Goal: Transaction & Acquisition: Purchase product/service

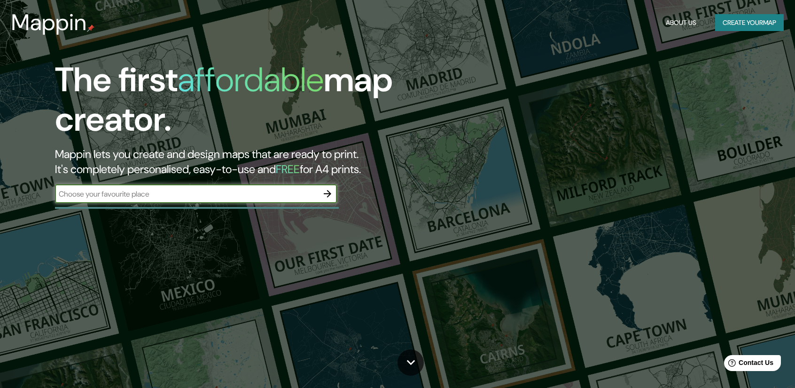
click at [202, 197] on input "text" at bounding box center [186, 194] width 263 height 11
type input "san pedro actopan"
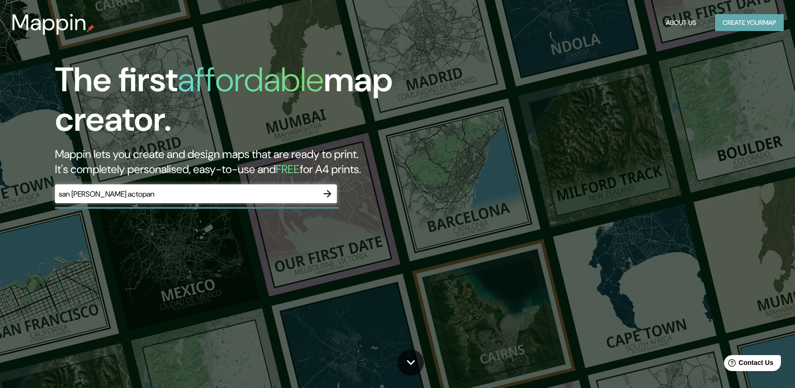
click at [737, 27] on button "Create your map" at bounding box center [750, 22] width 69 height 17
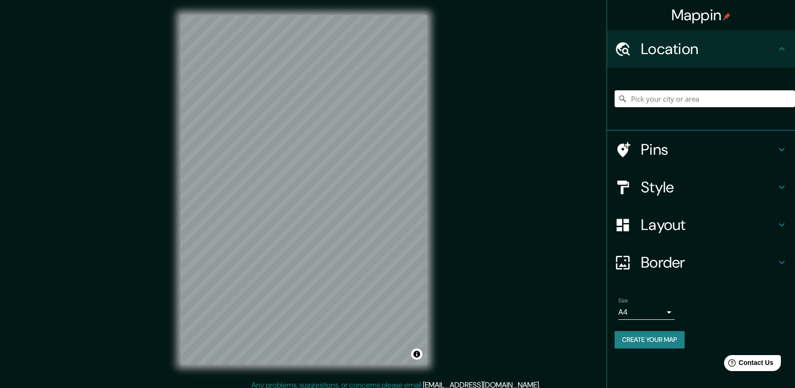
click at [653, 102] on input "Pick your city or area" at bounding box center [705, 98] width 181 height 17
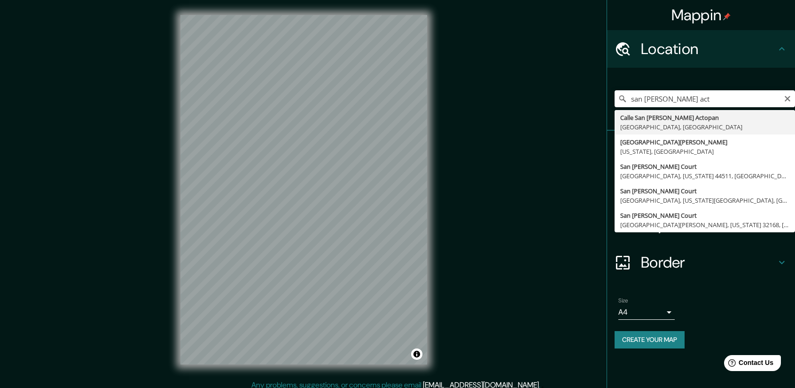
type input "Calle San [PERSON_NAME] Actopan, [GEOGRAPHIC_DATA], [GEOGRAPHIC_DATA]"
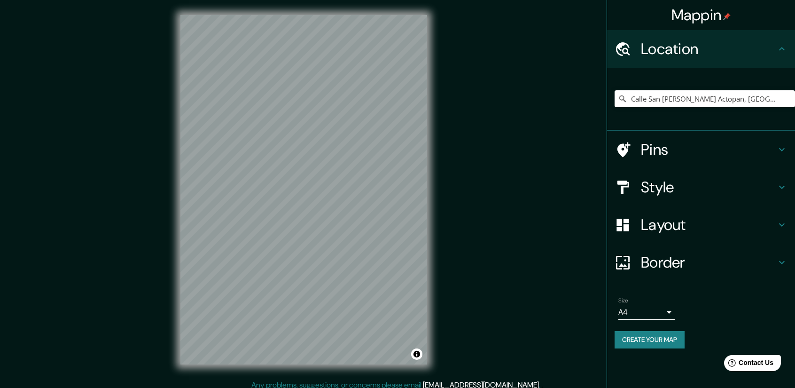
click at [696, 190] on h4 "Style" at bounding box center [708, 187] width 135 height 19
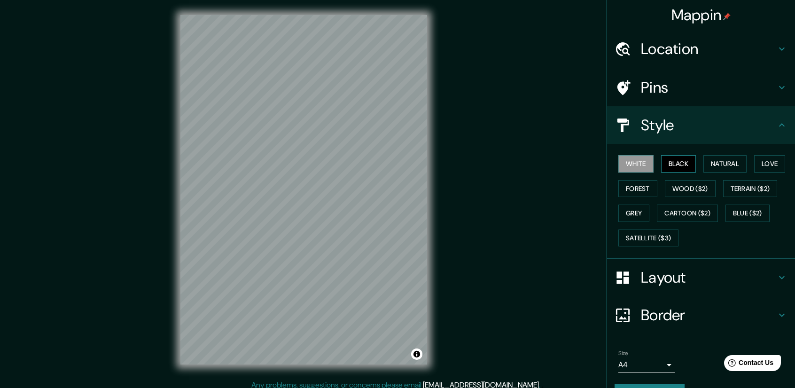
click at [675, 169] on button "Black" at bounding box center [679, 163] width 35 height 17
click at [721, 166] on button "Natural" at bounding box center [725, 163] width 43 height 17
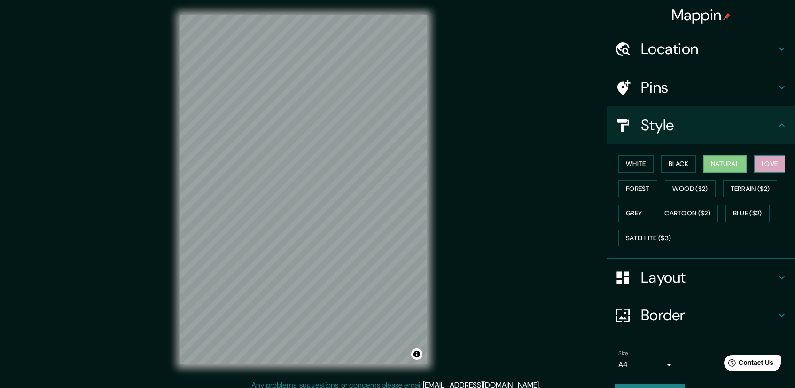
click at [776, 167] on button "Love" at bounding box center [770, 163] width 31 height 17
click at [637, 189] on button "Forest" at bounding box center [638, 188] width 39 height 17
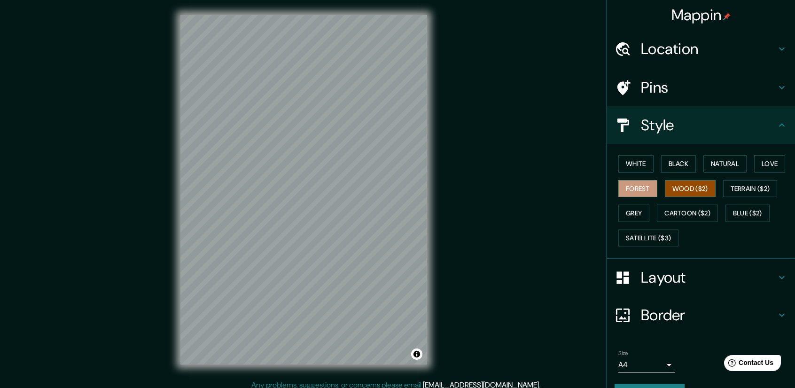
click at [682, 189] on button "Wood ($2)" at bounding box center [690, 188] width 51 height 17
click at [731, 189] on button "Terrain ($2)" at bounding box center [751, 188] width 55 height 17
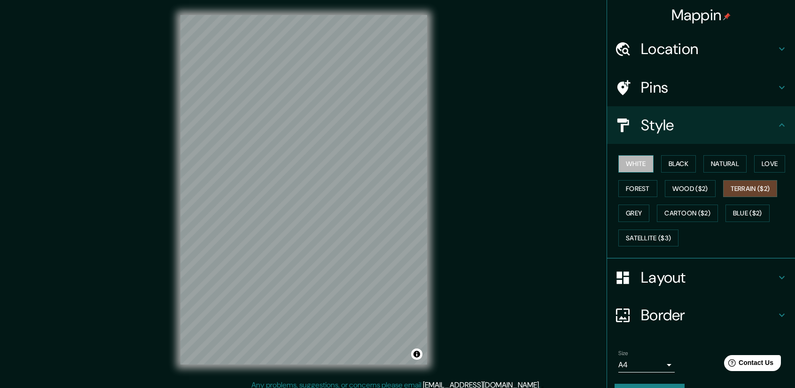
click at [629, 167] on button "White" at bounding box center [636, 163] width 35 height 17
click at [634, 210] on button "Grey" at bounding box center [634, 213] width 31 height 17
click at [669, 286] on div "Layout" at bounding box center [701, 278] width 188 height 38
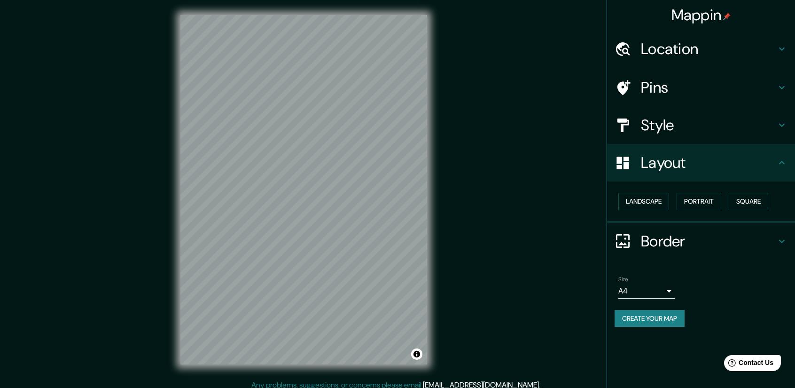
click at [727, 173] on div "Layout" at bounding box center [701, 163] width 188 height 38
click at [709, 55] on h4 "Location" at bounding box center [708, 48] width 135 height 19
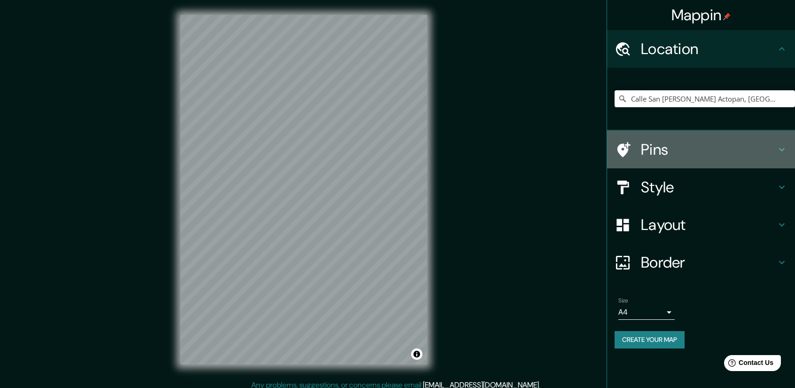
click at [686, 158] on h4 "Pins" at bounding box center [708, 149] width 135 height 19
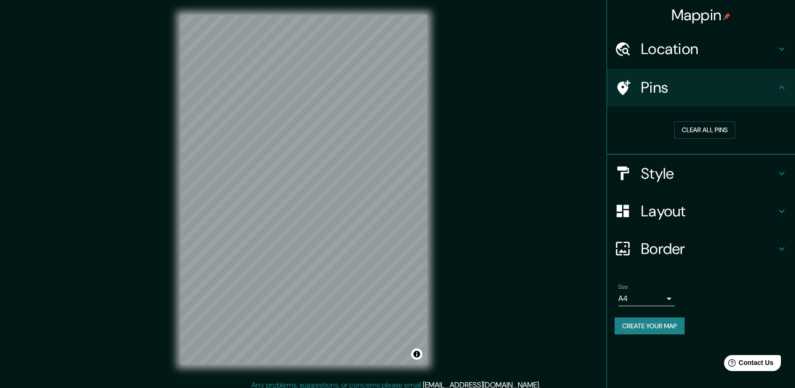
click at [685, 170] on h4 "Style" at bounding box center [708, 173] width 135 height 19
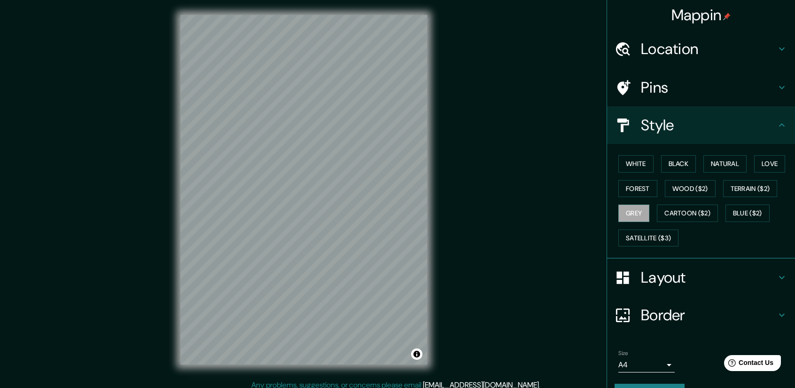
click at [644, 269] on h4 "Layout" at bounding box center [708, 277] width 135 height 19
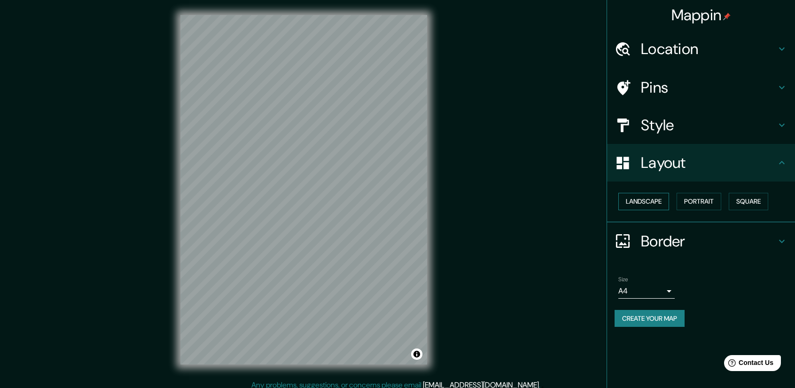
click at [655, 203] on button "Landscape" at bounding box center [644, 201] width 51 height 17
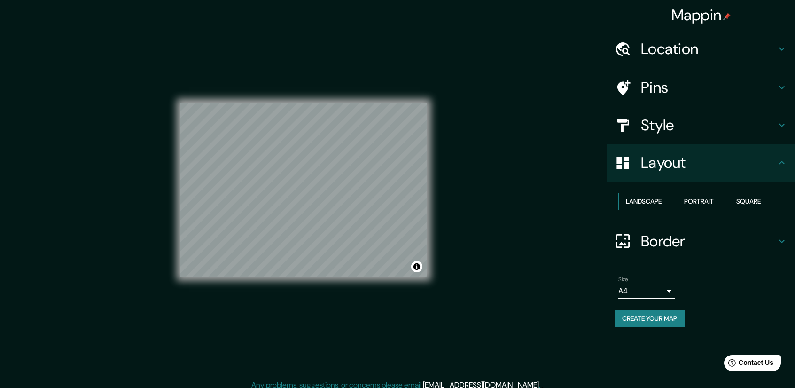
click at [655, 203] on button "Landscape" at bounding box center [644, 201] width 51 height 17
click at [690, 200] on button "Portrait" at bounding box center [699, 201] width 45 height 17
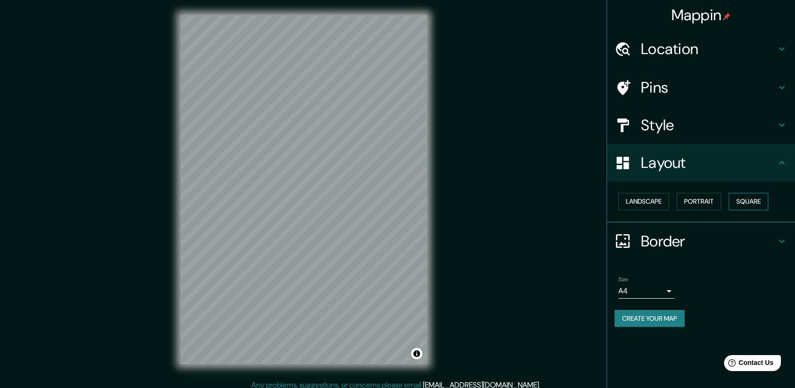
click at [736, 202] on button "Square" at bounding box center [748, 201] width 39 height 17
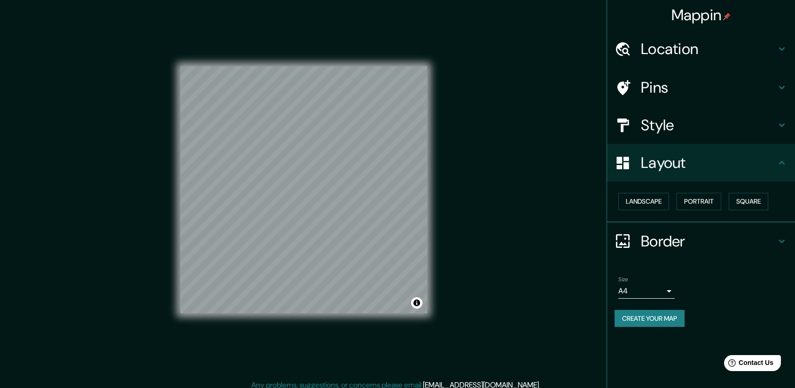
click at [695, 249] on h4 "Border" at bounding box center [708, 241] width 135 height 19
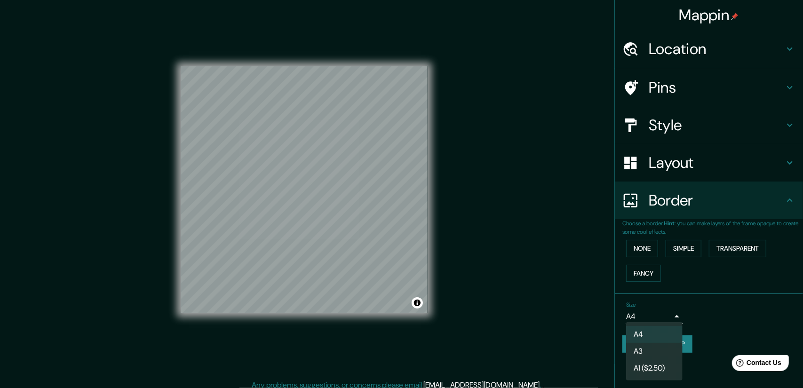
click at [667, 318] on body "Mappin Location Calle San Pedro Actopan, 16600 Ciudad de México, México Pins St…" at bounding box center [401, 194] width 803 height 388
click at [706, 312] on div at bounding box center [401, 194] width 803 height 388
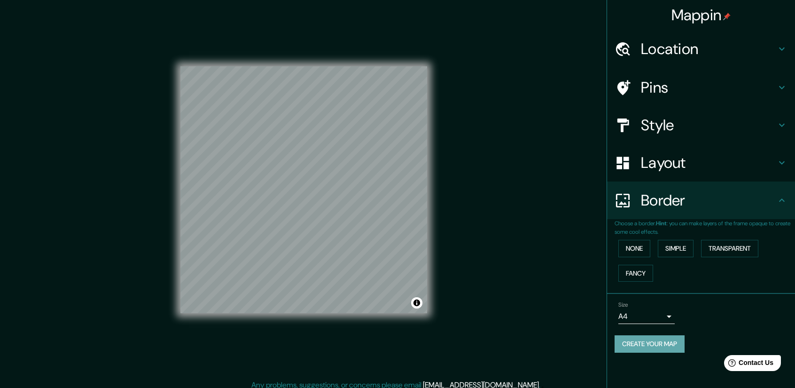
click at [670, 343] on button "Create your map" at bounding box center [650, 343] width 70 height 17
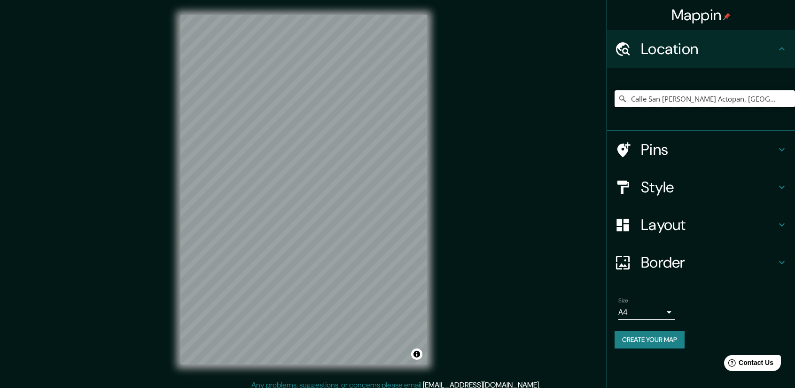
click at [687, 98] on input "Calle San [PERSON_NAME] Actopan, [GEOGRAPHIC_DATA], [GEOGRAPHIC_DATA]" at bounding box center [705, 98] width 181 height 17
click at [783, 97] on input "Calle San [PERSON_NAME] Actopan, [GEOGRAPHIC_DATA], [GEOGRAPHIC_DATA]" at bounding box center [705, 98] width 181 height 17
click at [695, 98] on input "Calle San [PERSON_NAME] Actopan, [GEOGRAPHIC_DATA], [GEOGRAPHIC_DATA]" at bounding box center [705, 98] width 181 height 17
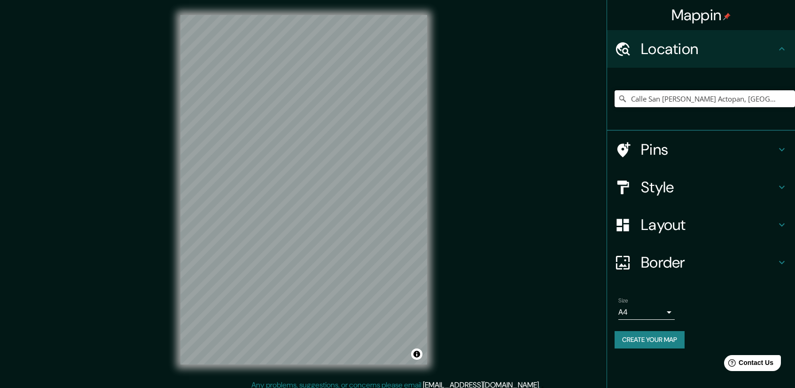
click at [695, 98] on input "Calle San [PERSON_NAME] Actopan, [GEOGRAPHIC_DATA], [GEOGRAPHIC_DATA]" at bounding box center [705, 98] width 181 height 17
drag, startPoint x: 563, startPoint y: 284, endPoint x: 552, endPoint y: 280, distance: 11.8
click at [553, 281] on div "Mappin Location [GEOGRAPHIC_DATA][PERSON_NAME], [GEOGRAPHIC_DATA], [GEOGRAPHIC_…" at bounding box center [397, 197] width 795 height 394
click at [662, 98] on input "Calle San [PERSON_NAME] Actopan, [GEOGRAPHIC_DATA], [GEOGRAPHIC_DATA]" at bounding box center [705, 98] width 181 height 17
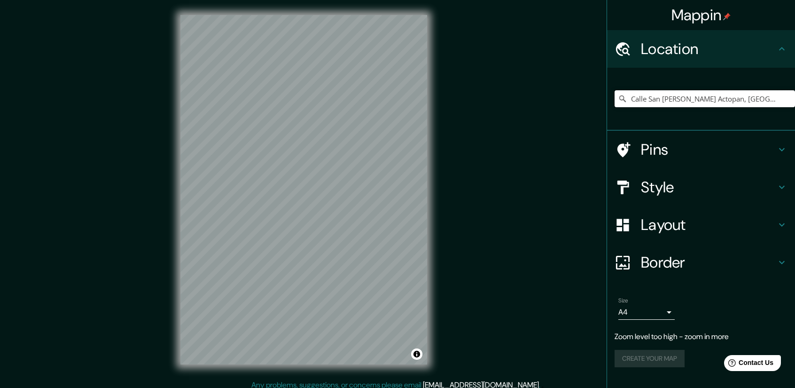
click at [662, 98] on input "Calle San [PERSON_NAME] Actopan, [GEOGRAPHIC_DATA], [GEOGRAPHIC_DATA]" at bounding box center [705, 98] width 181 height 17
type input "[GEOGRAPHIC_DATA], [GEOGRAPHIC_DATA], [GEOGRAPHIC_DATA]"
